Goal: Information Seeking & Learning: Learn about a topic

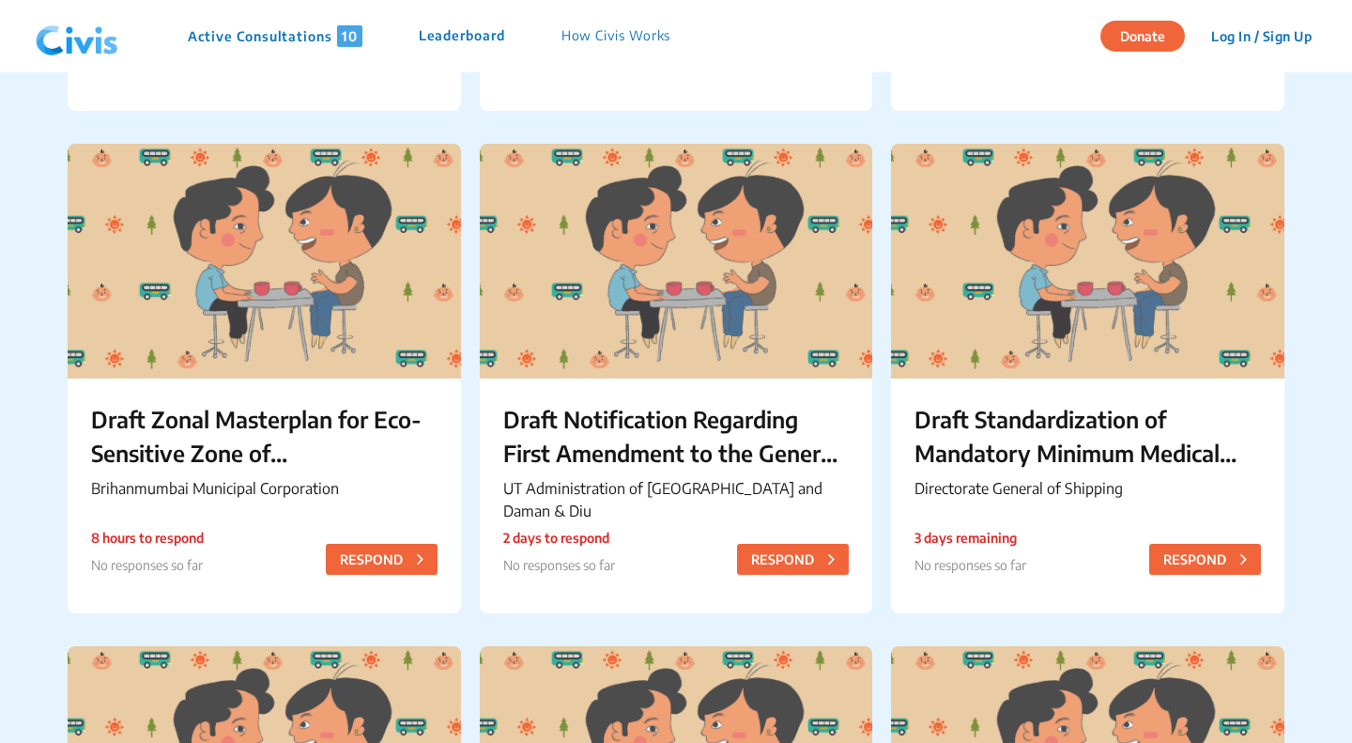
scroll to position [621, 0]
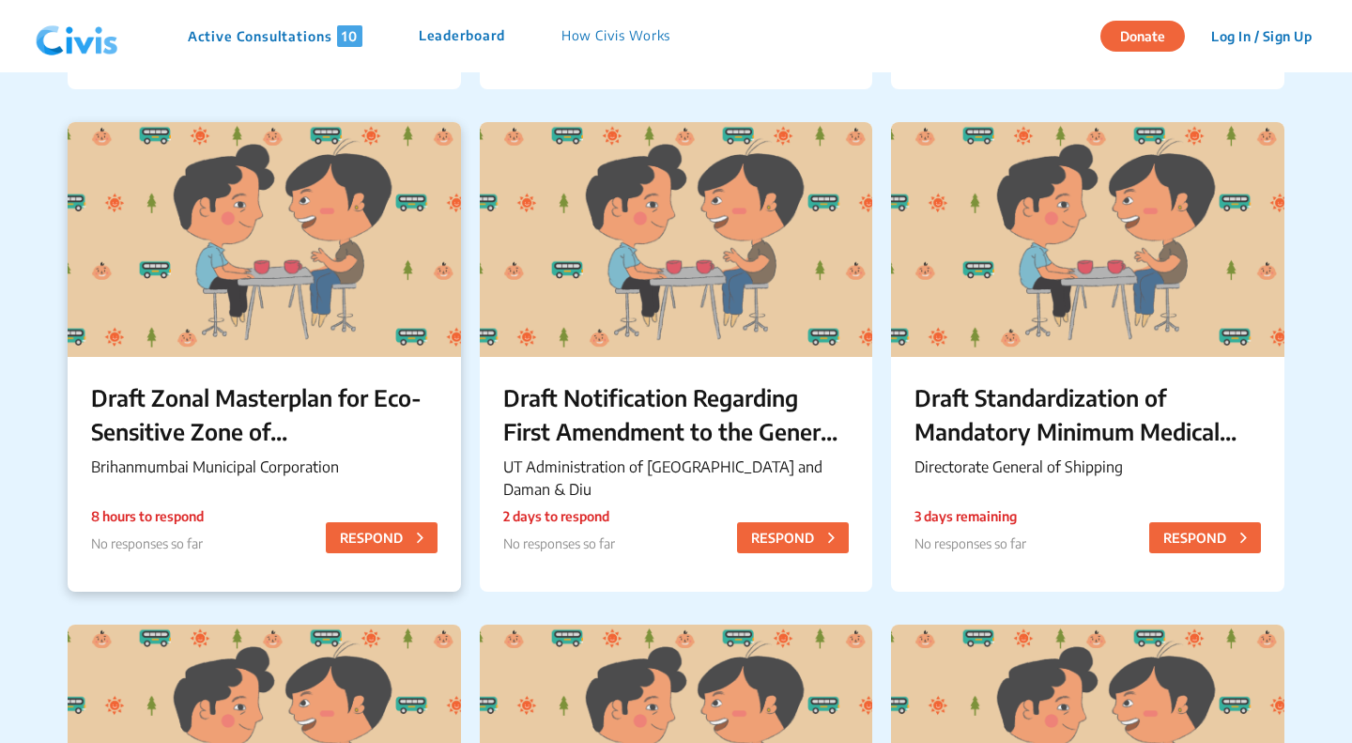
click at [385, 367] on div "Draft Zonal Masterplan for Eco- Sensitive Zone of [PERSON_NAME][GEOGRAPHIC_DATA…" at bounding box center [264, 433] width 393 height 152
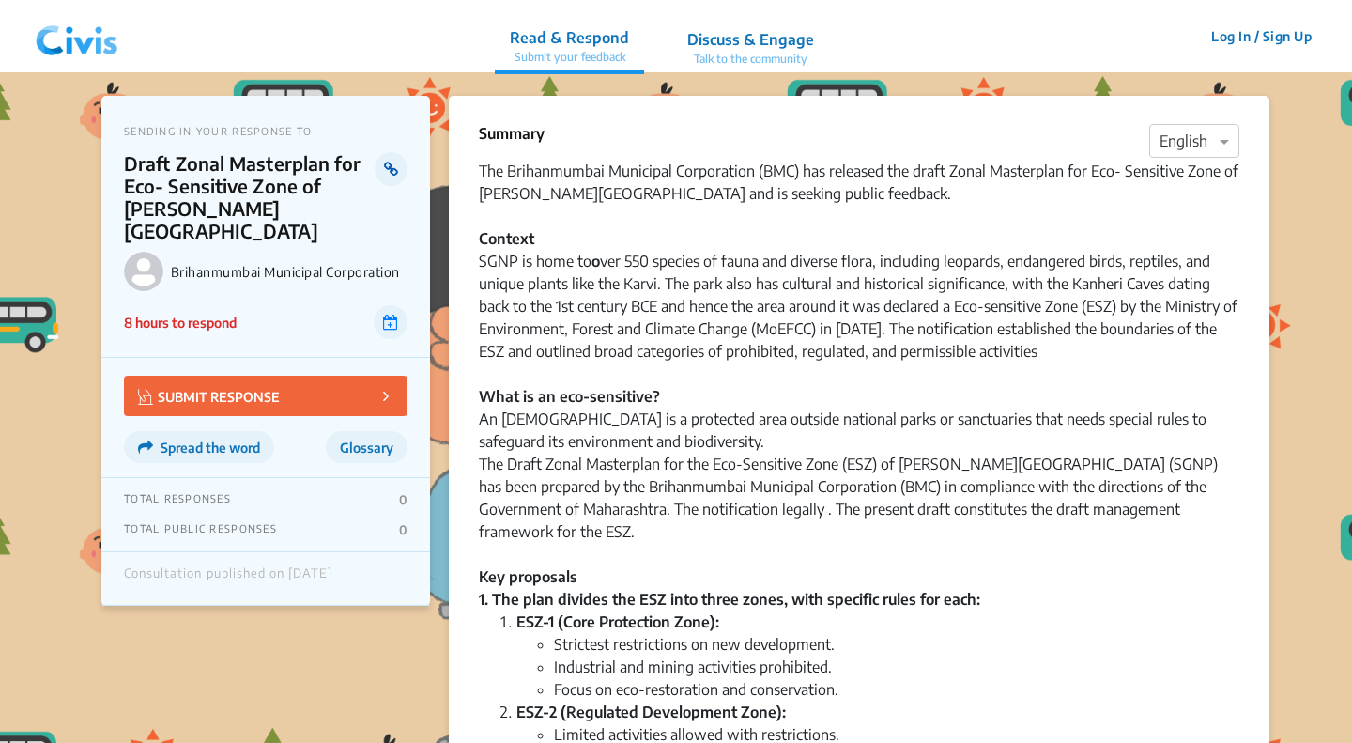
click at [385, 157] on link at bounding box center [391, 169] width 33 height 34
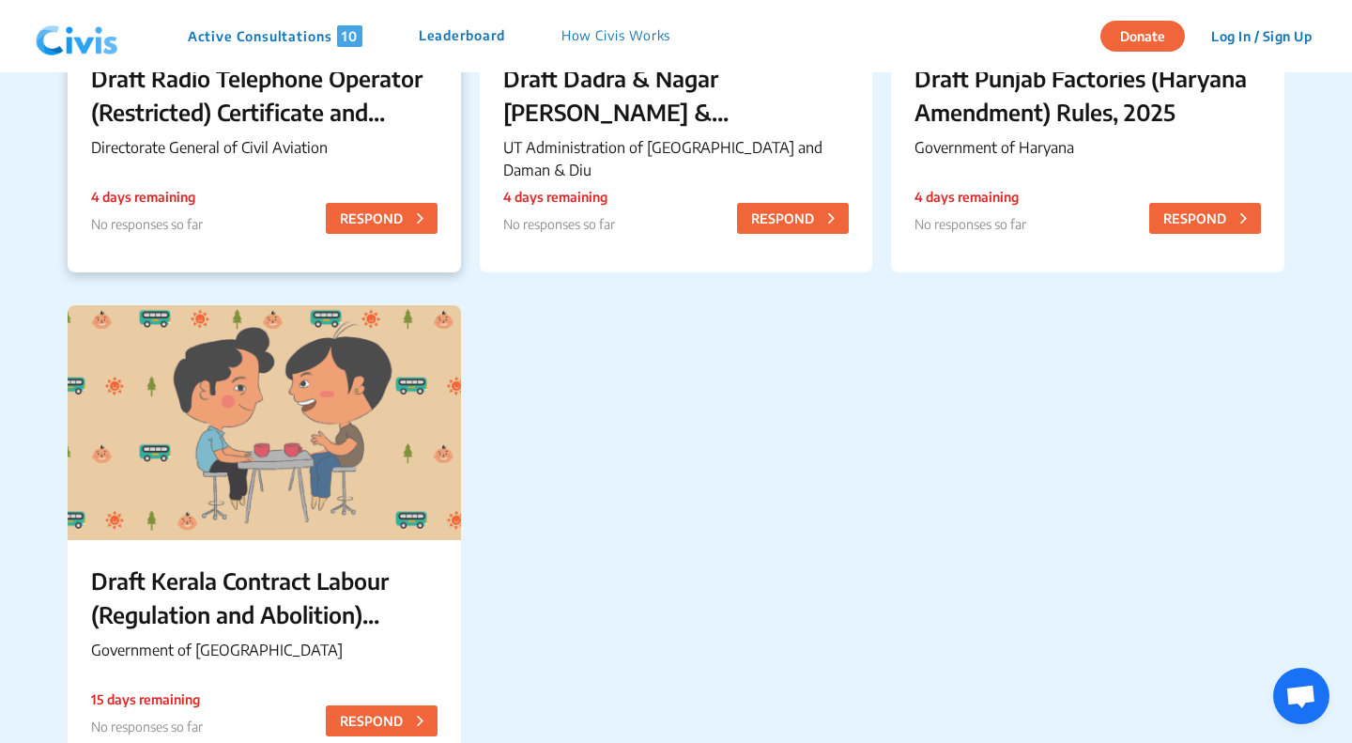
scroll to position [1450, 0]
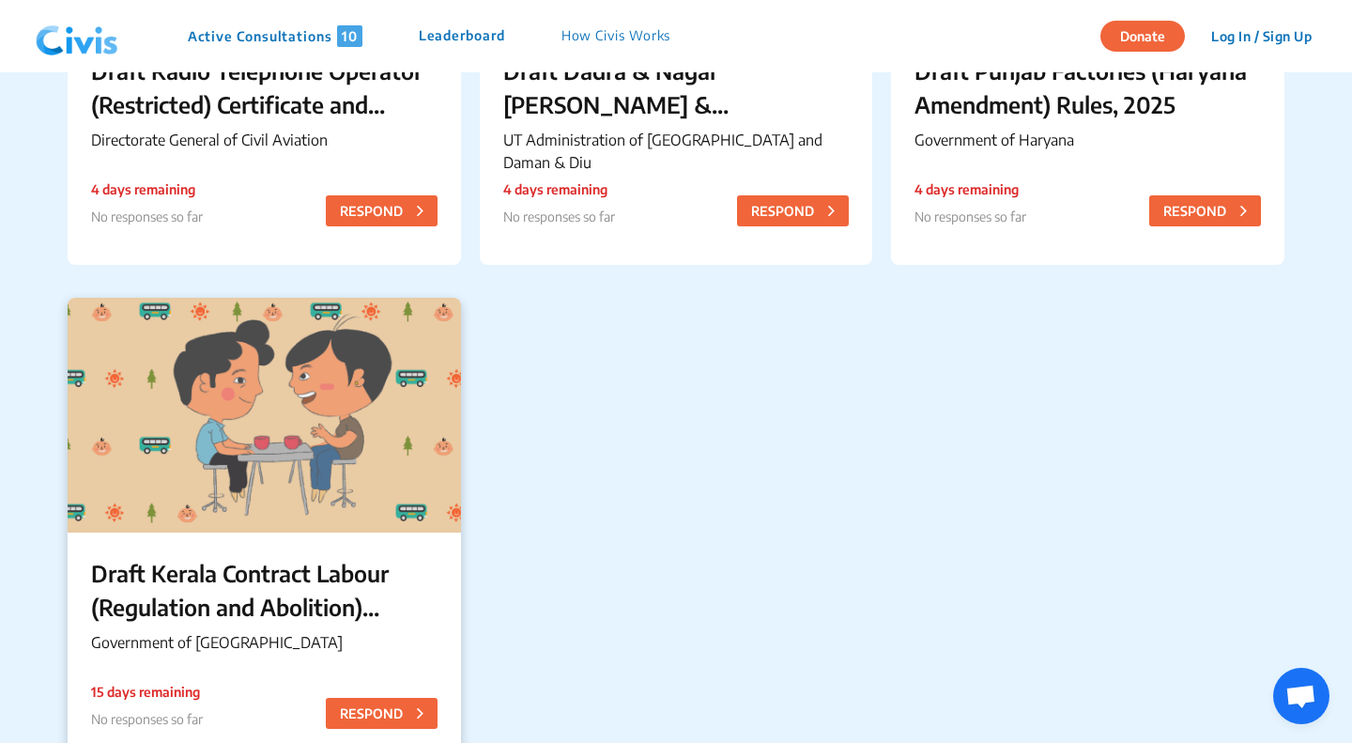
click at [221, 620] on p "Draft Kerala Contract Labour (Regulation and Abolition) (Amendment) Rules, 2025" at bounding box center [264, 590] width 346 height 68
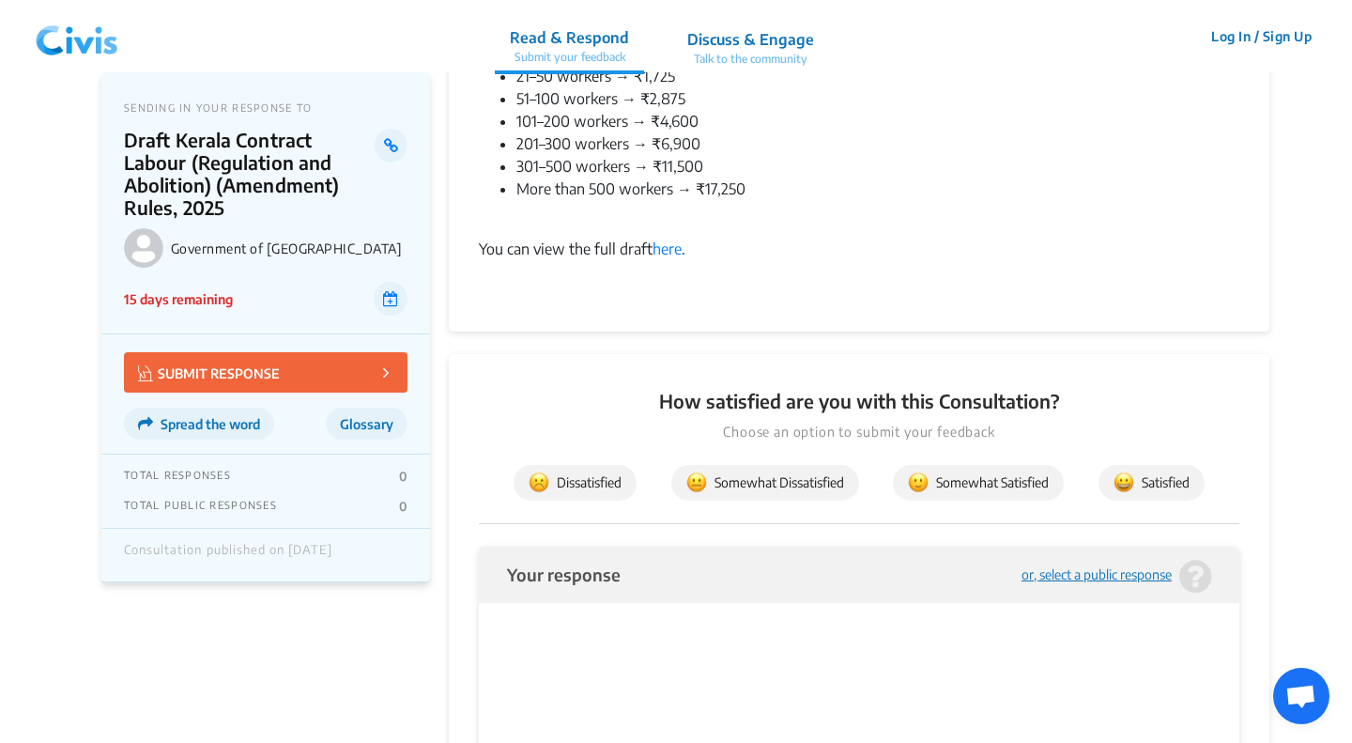
scroll to position [454, 0]
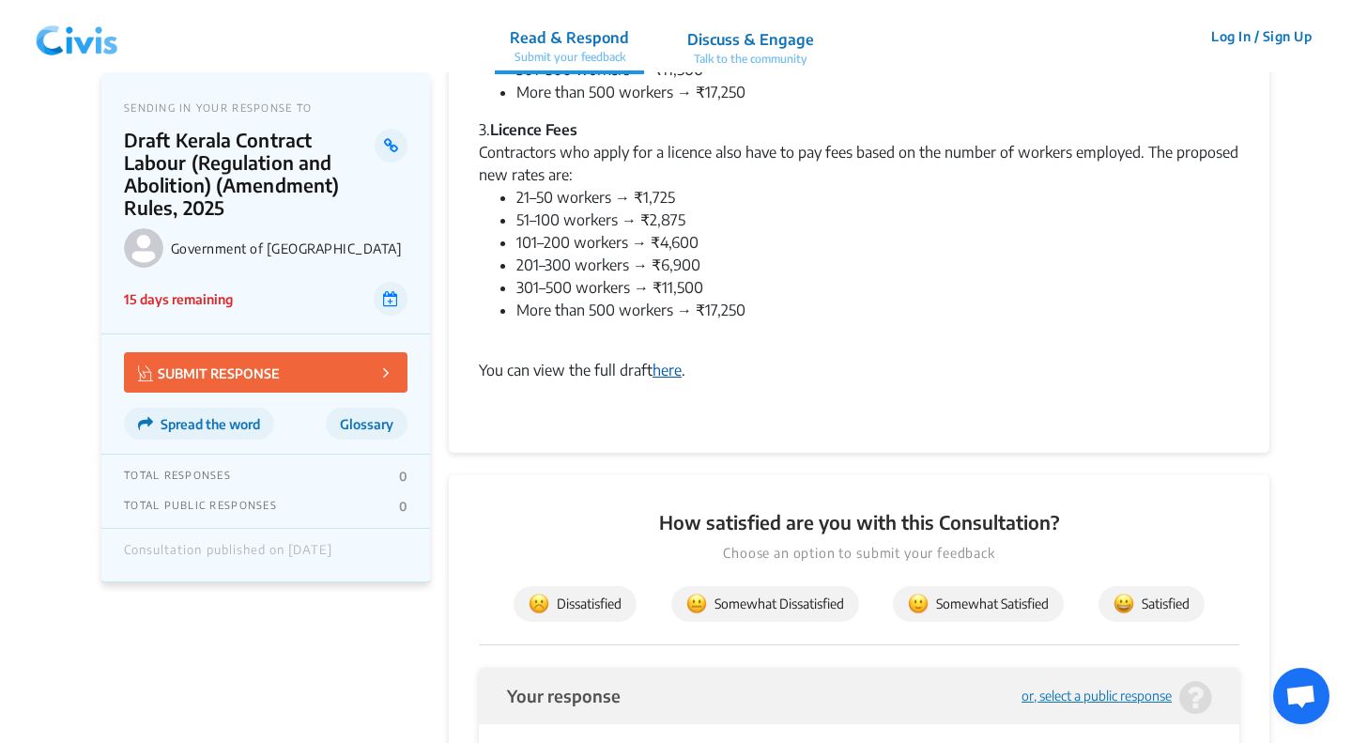
click at [675, 371] on link "here" at bounding box center [667, 370] width 29 height 19
click at [611, 193] on li "21–50 workers → ₹1,725" at bounding box center [877, 197] width 723 height 23
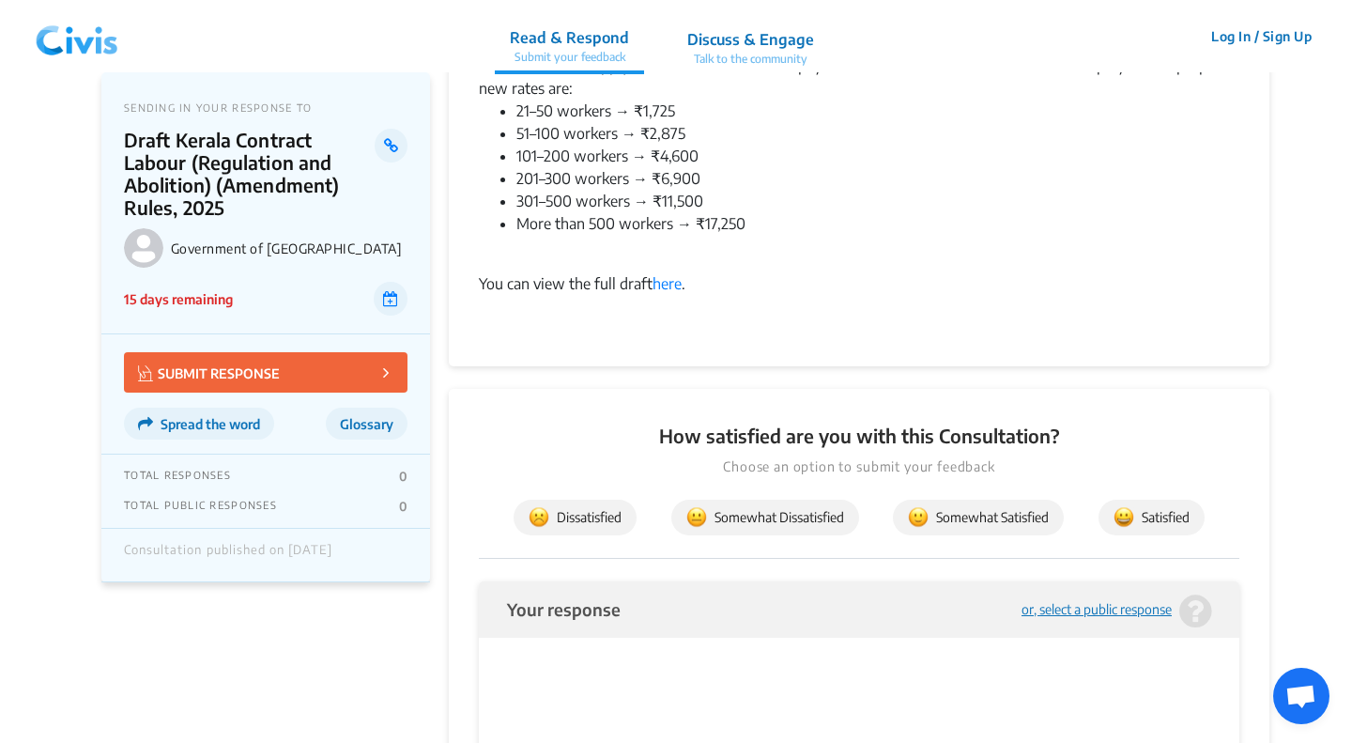
scroll to position [550, 0]
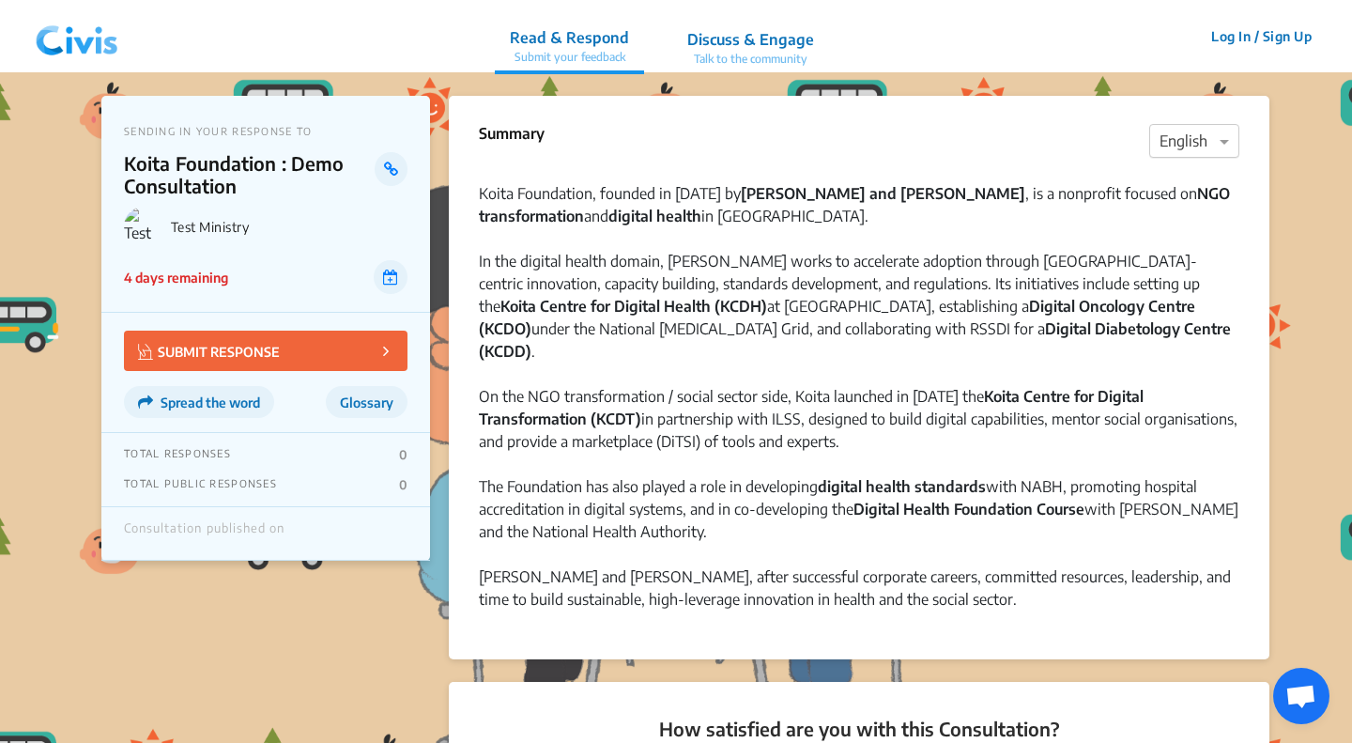
click at [1170, 146] on div at bounding box center [1194, 142] width 88 height 24
click at [1176, 222] on span "Hindi" at bounding box center [1178, 214] width 36 height 19
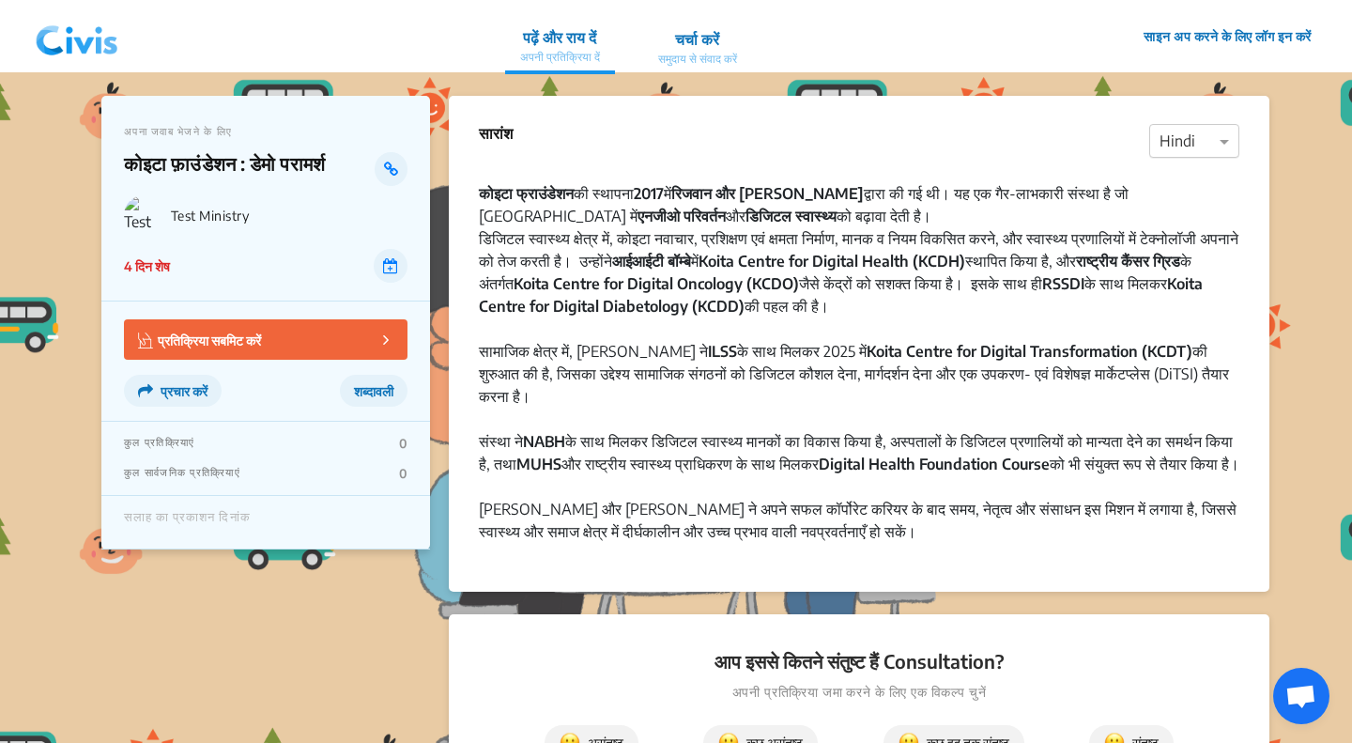
click at [1207, 137] on div at bounding box center [1194, 142] width 88 height 24
click at [1207, 172] on span "English" at bounding box center [1184, 176] width 48 height 19
